Goal: Information Seeking & Learning: Learn about a topic

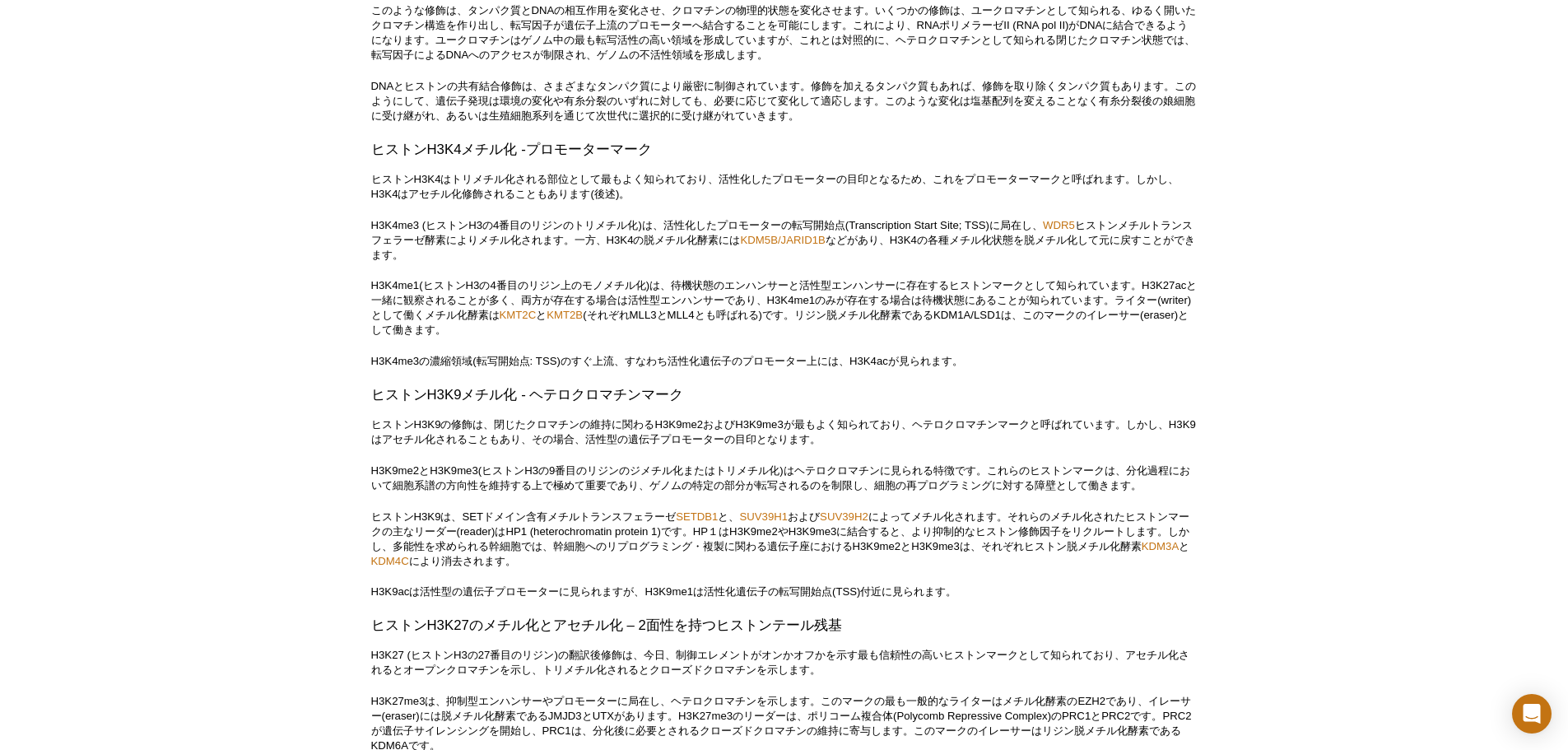
click at [917, 337] on p "H3K4me1(ヒストンH3の4番目のリジン上のモノメチル化)は、待機状態のエンハンサーと活性型エンハンサーに存在するヒストンマークとして知られています。H3…" at bounding box center [784, 307] width 826 height 59
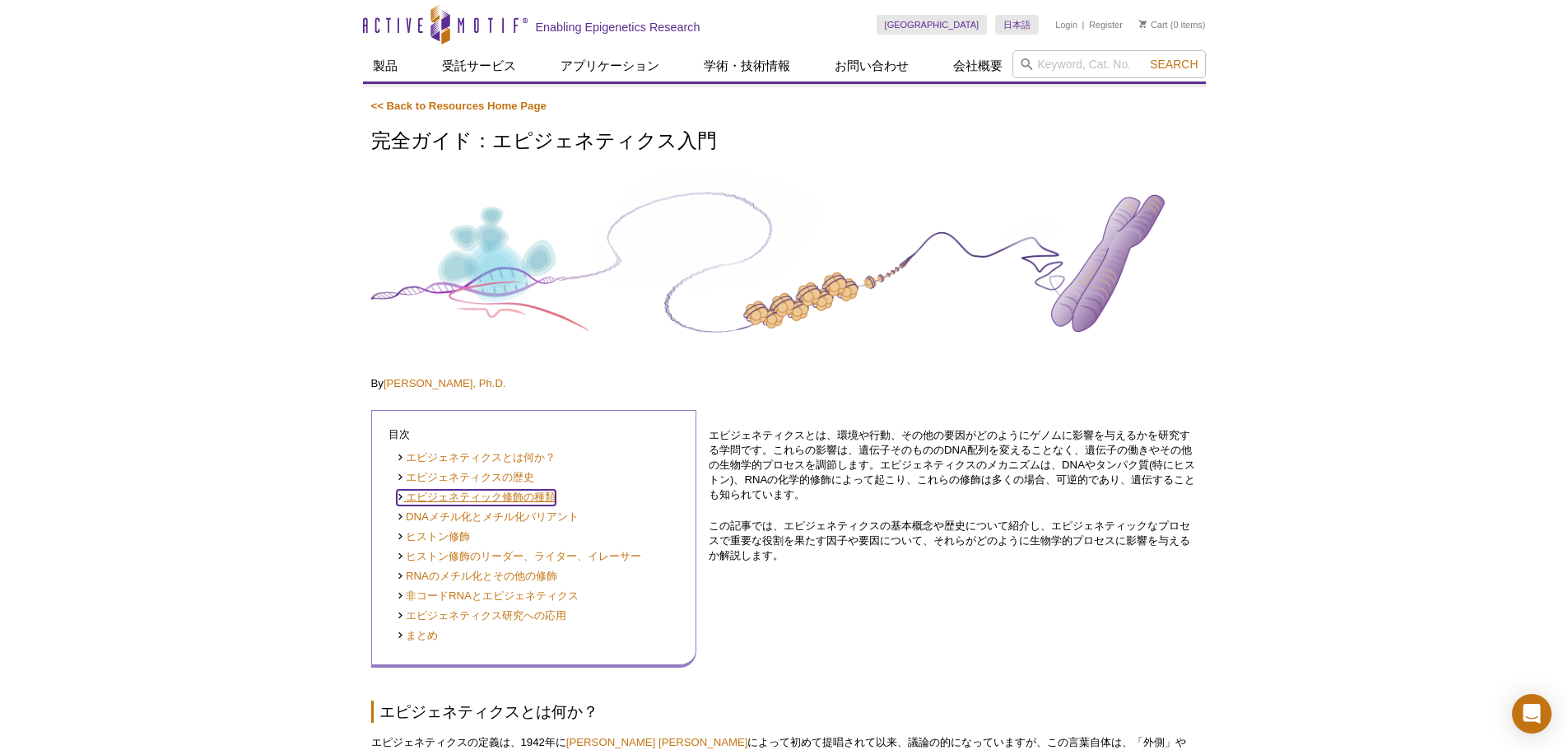
click at [546, 496] on link "エピジェネティック修飾の種類" at bounding box center [477, 497] width 160 height 16
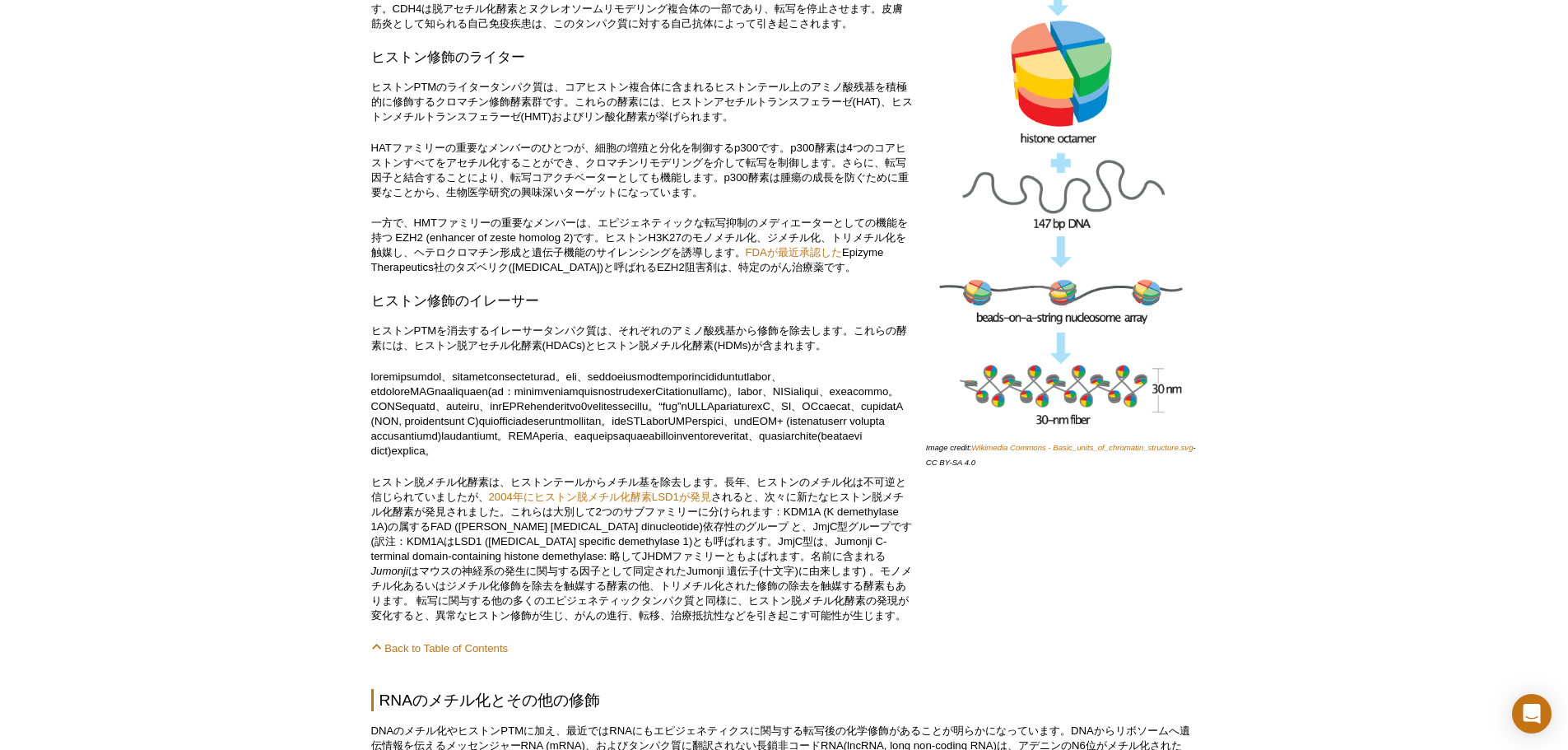
scroll to position [5965, 0]
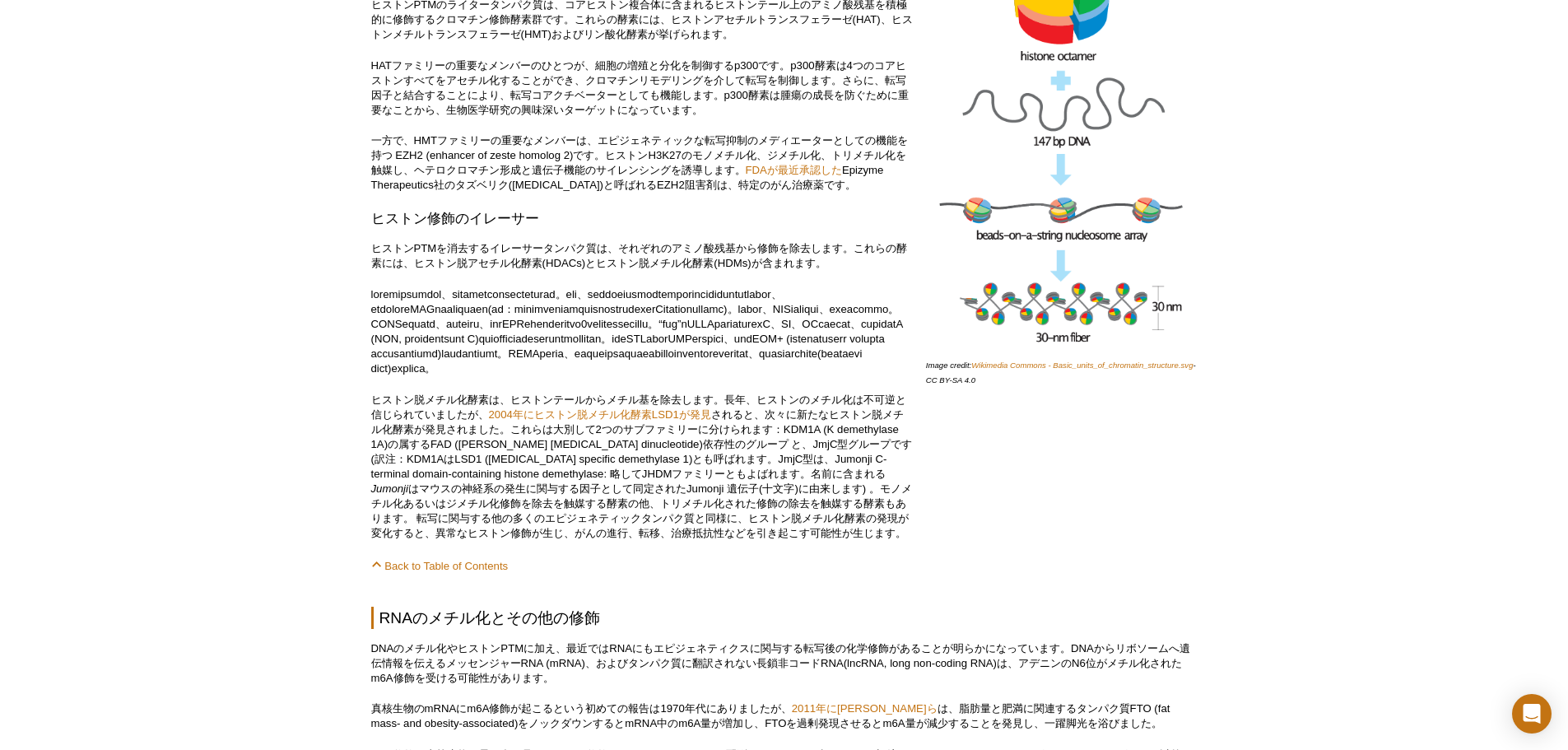
click at [663, 376] on p at bounding box center [642, 331] width 543 height 89
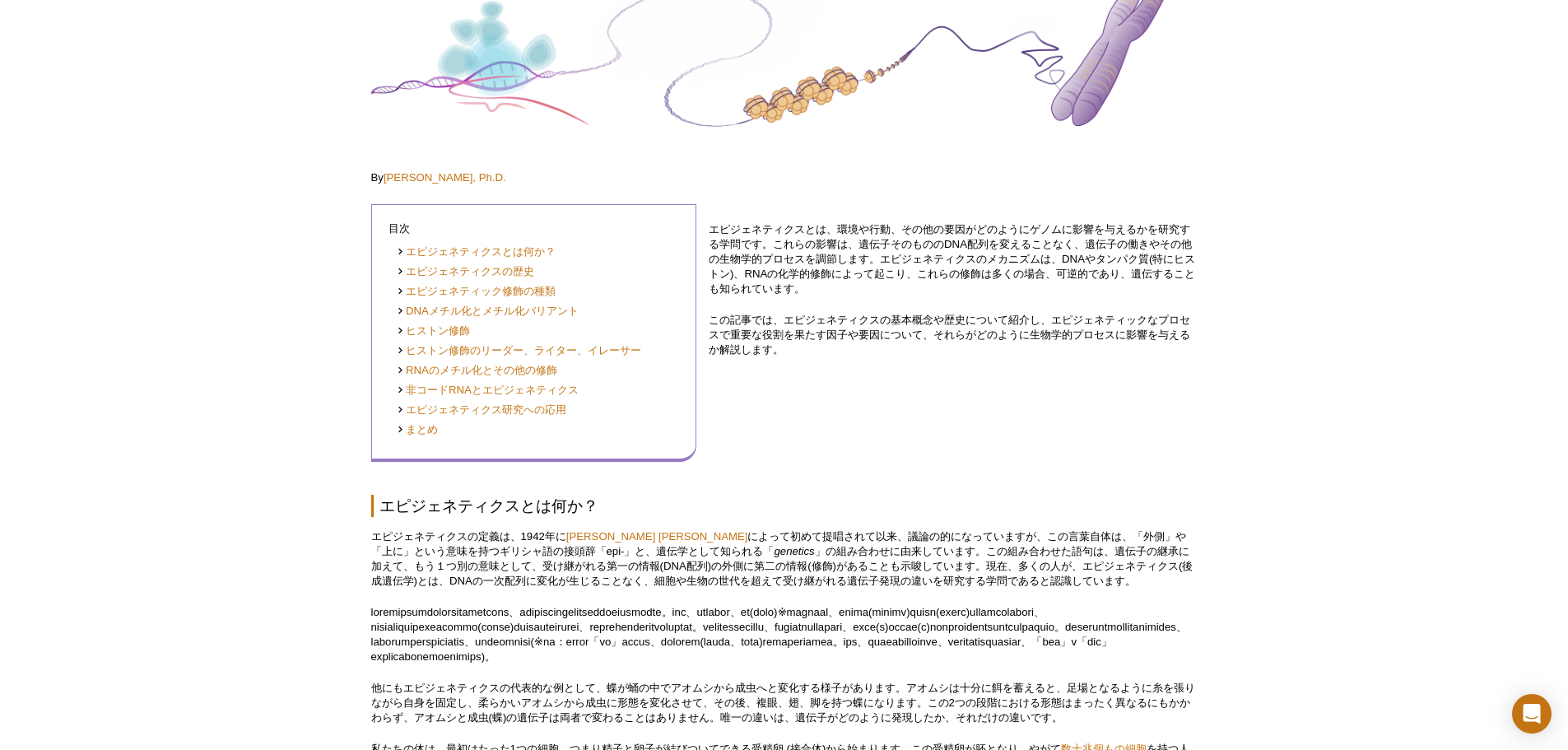
scroll to position [0, 0]
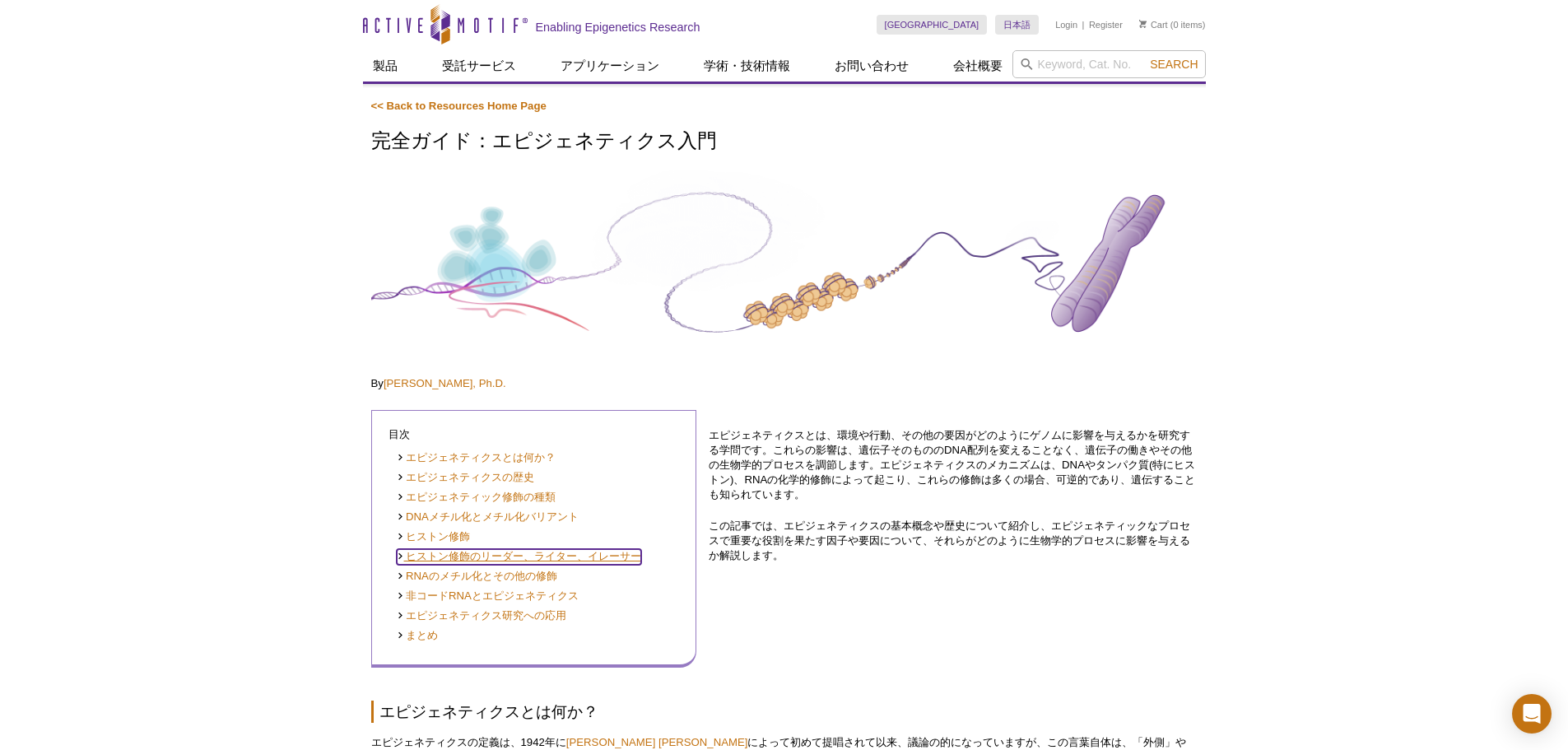
click at [550, 555] on link "ヒストン修飾のリーダー、ライター、イレーサー" at bounding box center [519, 557] width 245 height 16
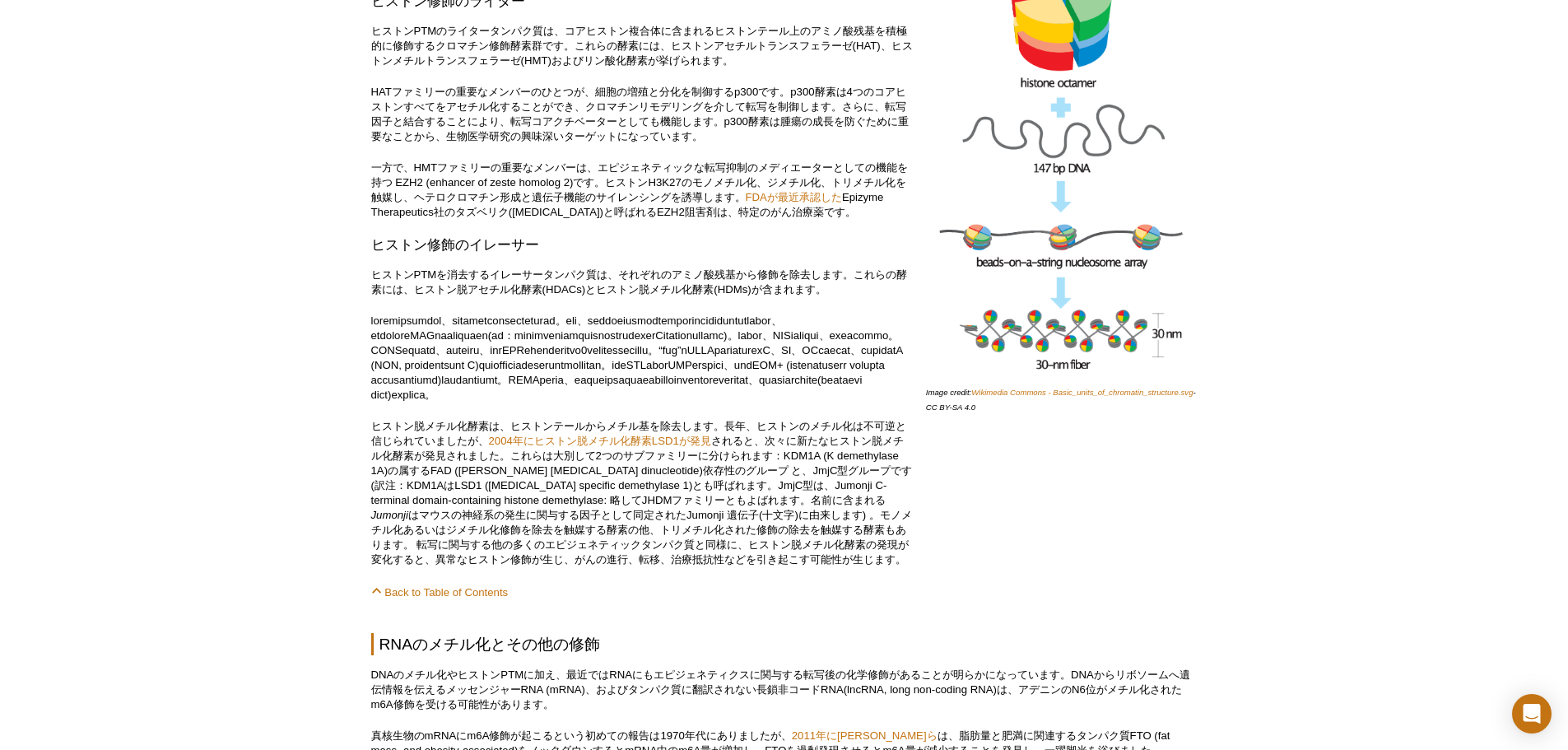
scroll to position [6211, 0]
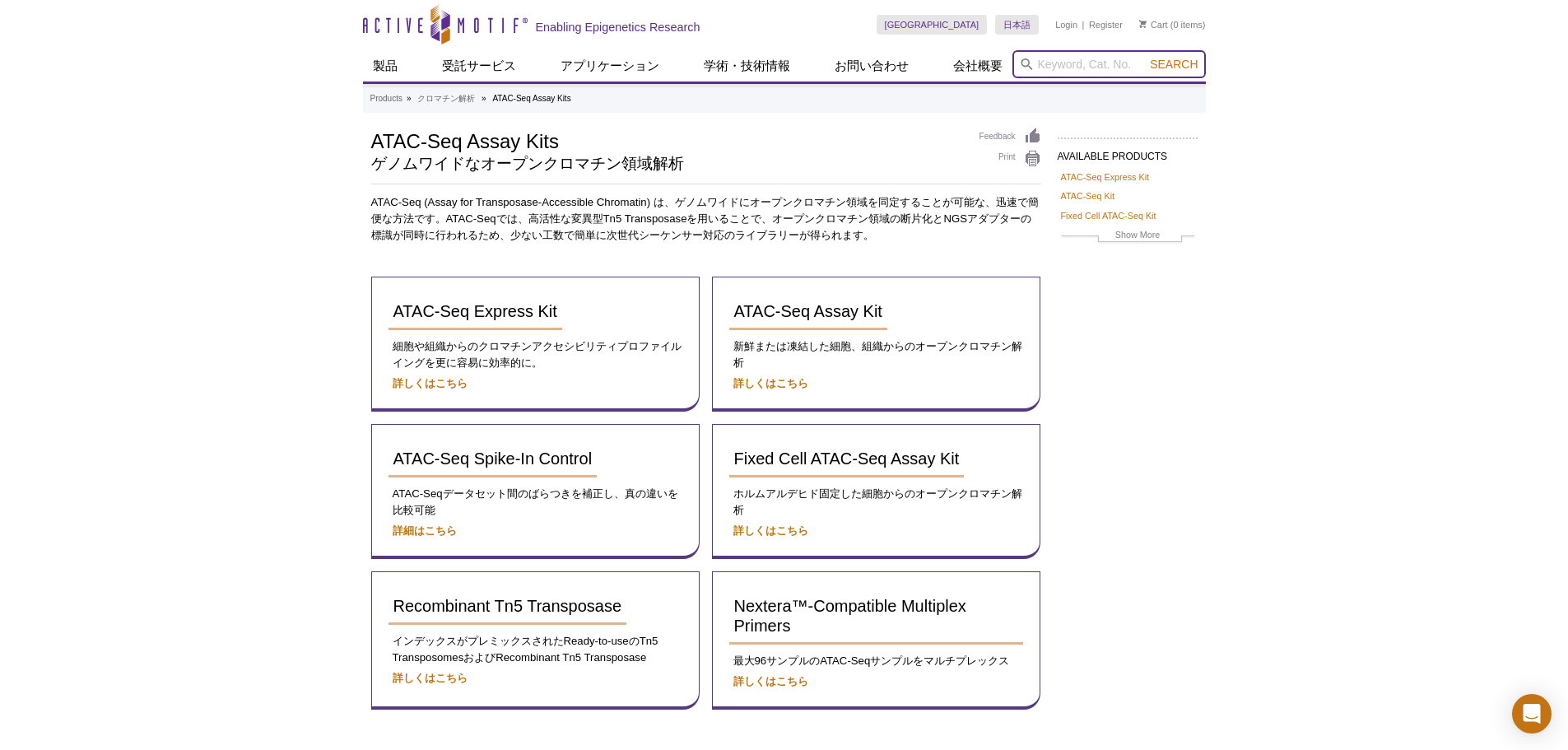
click at [1084, 75] on input "search" at bounding box center [1109, 64] width 193 height 28
type input "KDM4A"
click at [1145, 56] on button "Search" at bounding box center [1173, 64] width 57 height 15
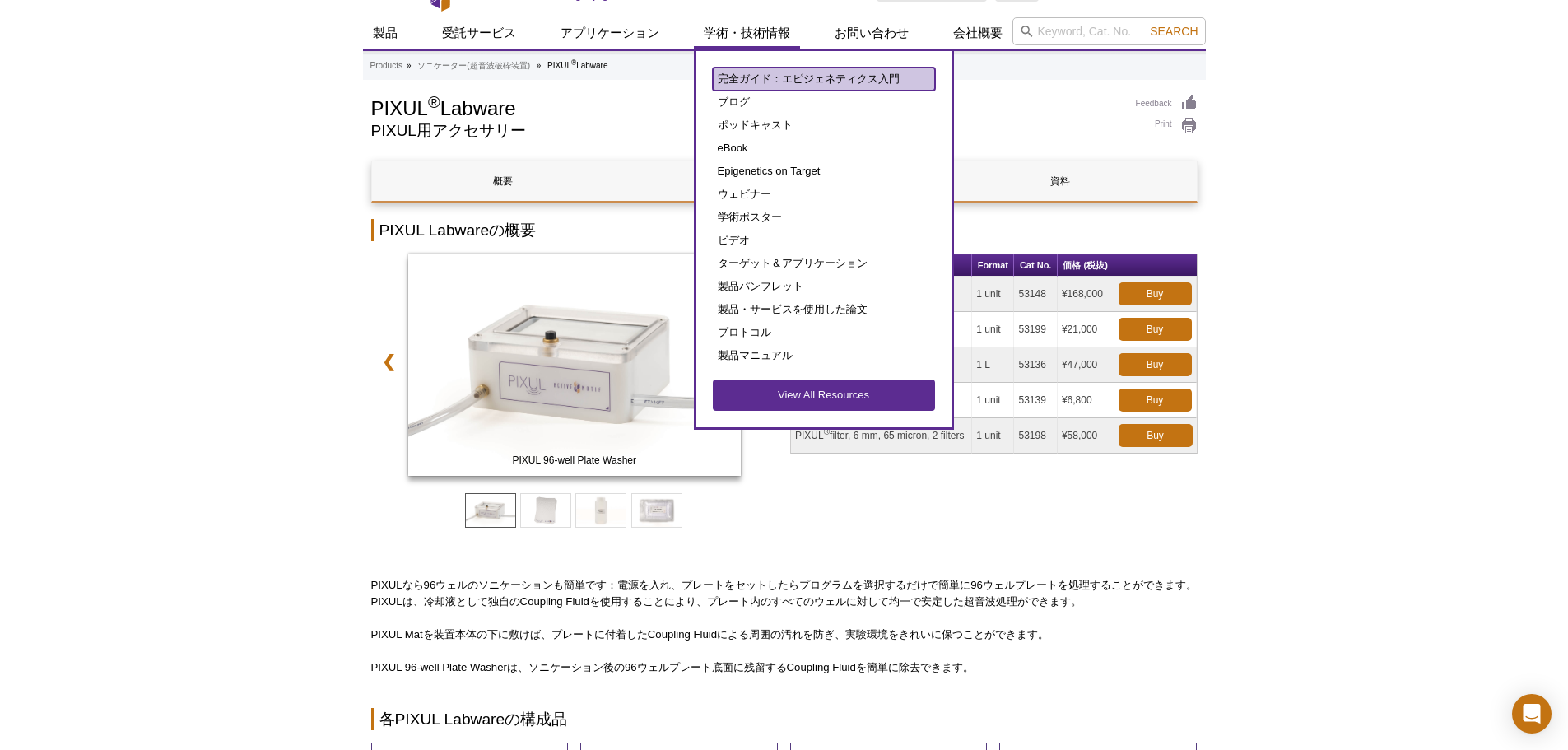
click at [741, 75] on link "完全ガイド：エピジェネティクス入門" at bounding box center [823, 79] width 223 height 23
